Goal: Task Accomplishment & Management: Use online tool/utility

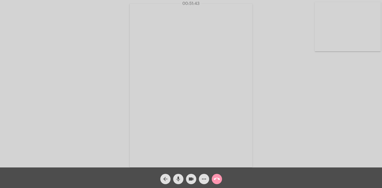
click at [218, 180] on mat-icon "call_end" at bounding box center [217, 179] width 6 height 6
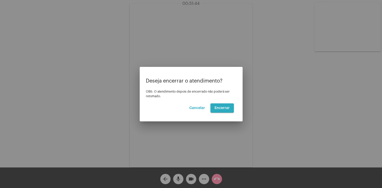
click at [229, 108] on span "Encerrar" at bounding box center [222, 108] width 15 height 4
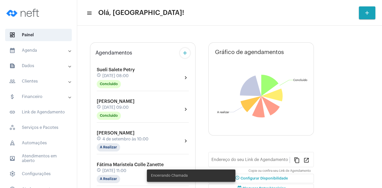
type input "[URL][DOMAIN_NAME]"
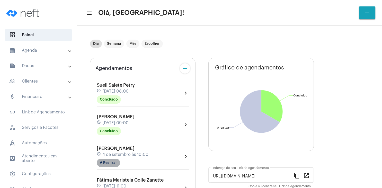
click at [109, 162] on mat-chip "A Realizar" at bounding box center [108, 163] width 23 height 8
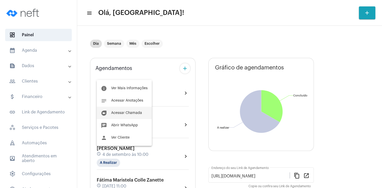
click at [132, 113] on span "Acessar Chamada" at bounding box center [126, 113] width 31 height 4
